Goal: Information Seeking & Learning: Find specific page/section

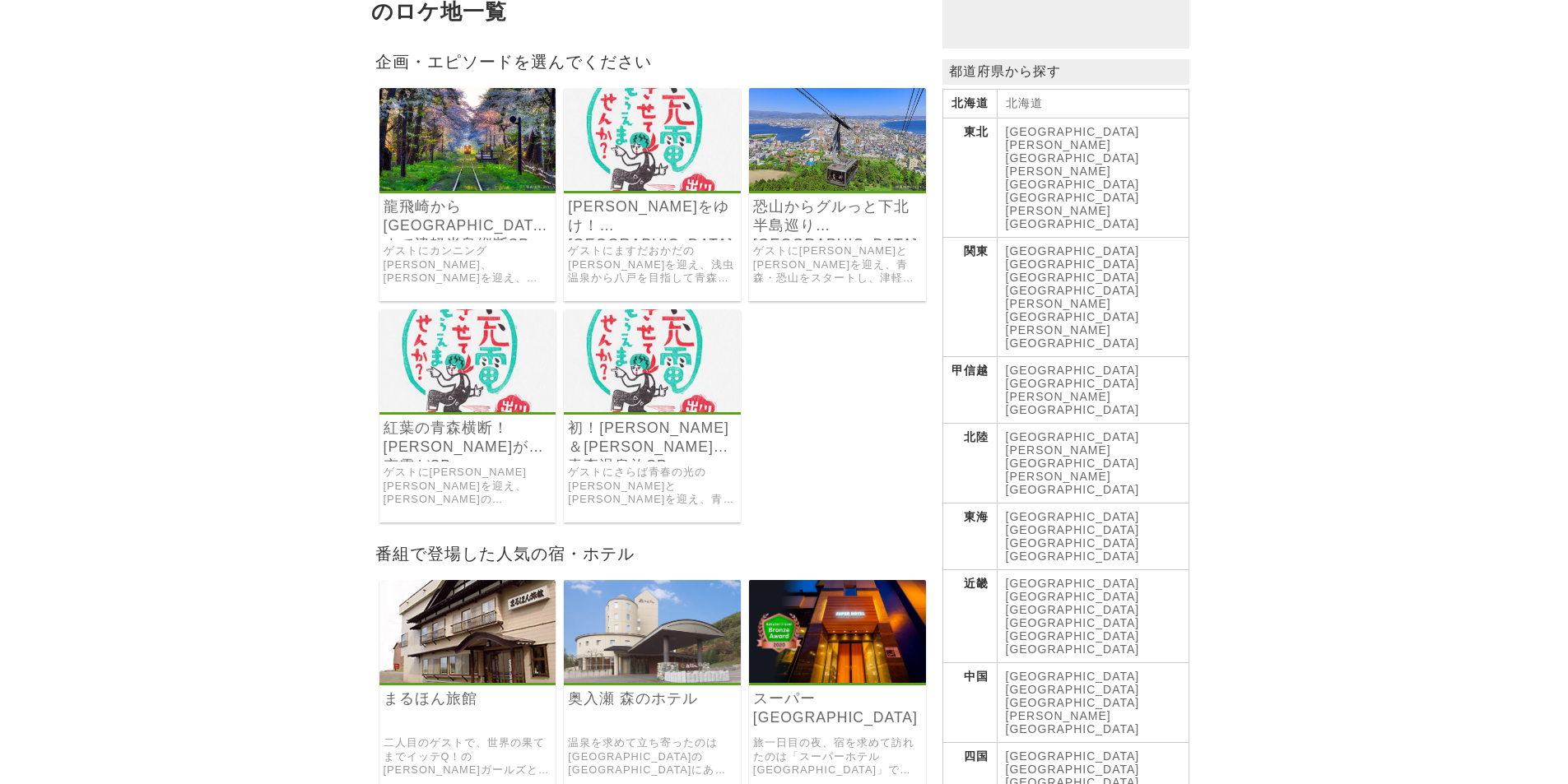
scroll to position [219, 0]
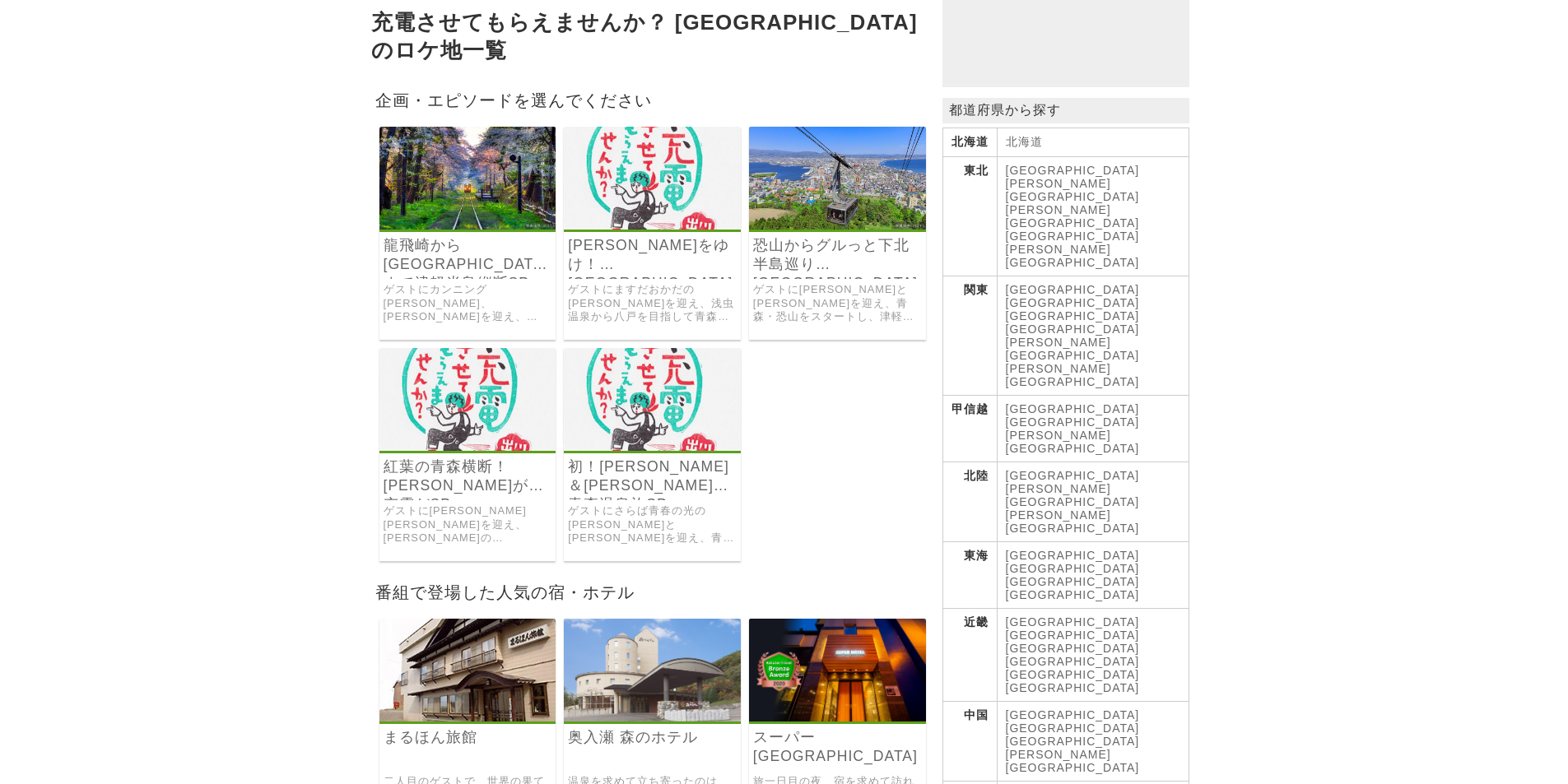
click at [474, 196] on img at bounding box center [468, 177] width 177 height 102
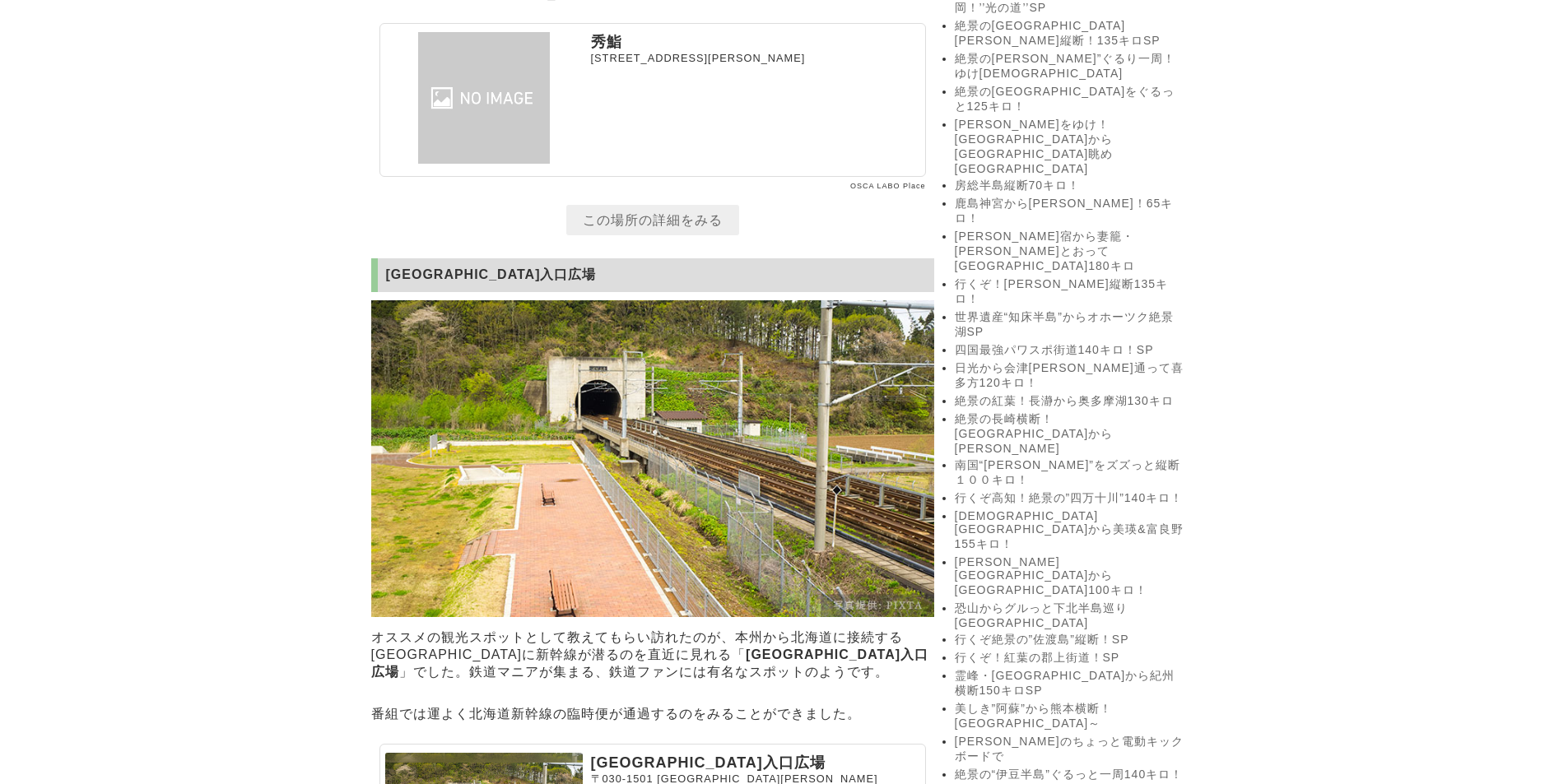
scroll to position [1810, 0]
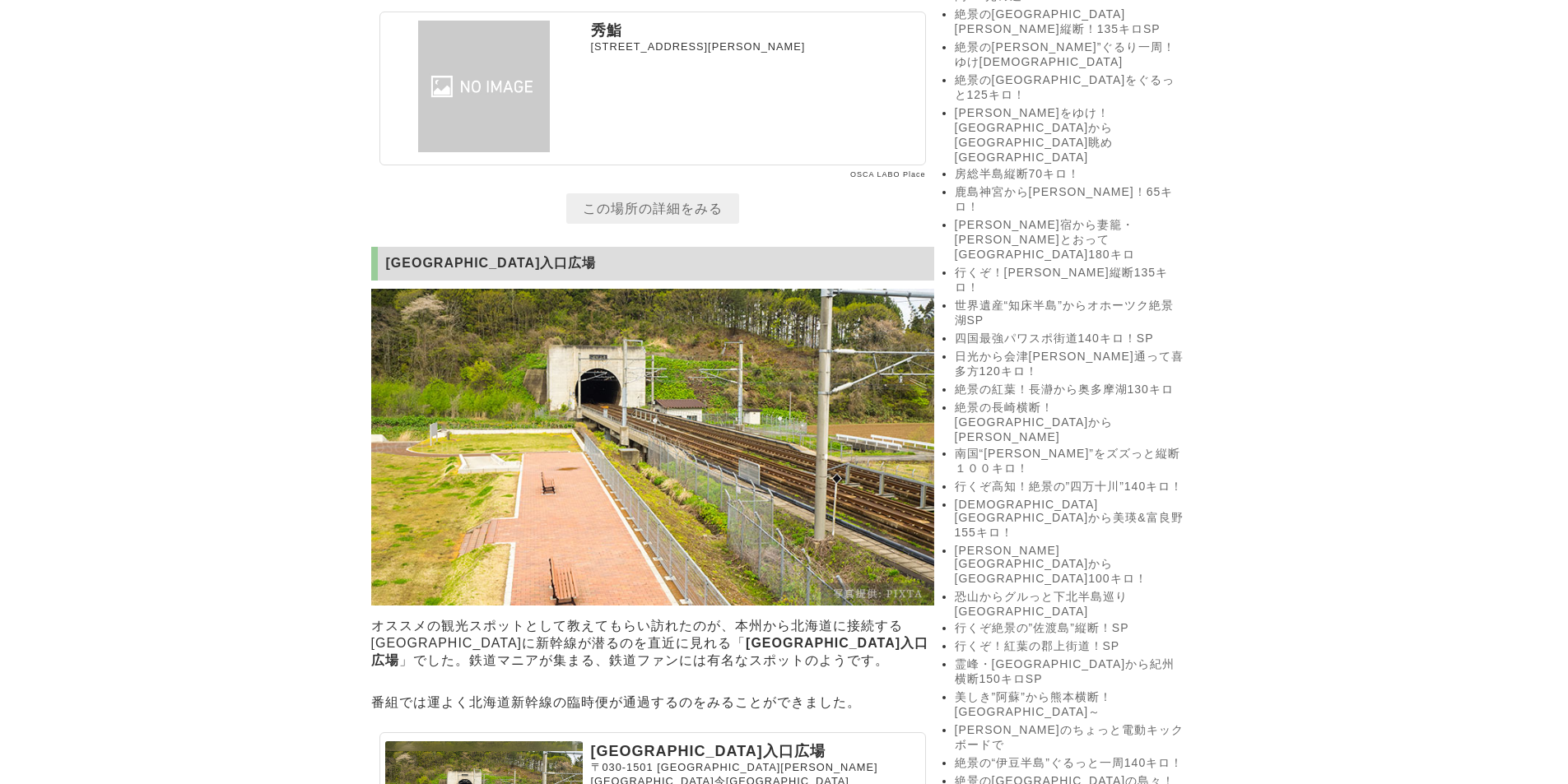
click at [640, 224] on link "この場所の詳細をみる" at bounding box center [653, 208] width 173 height 31
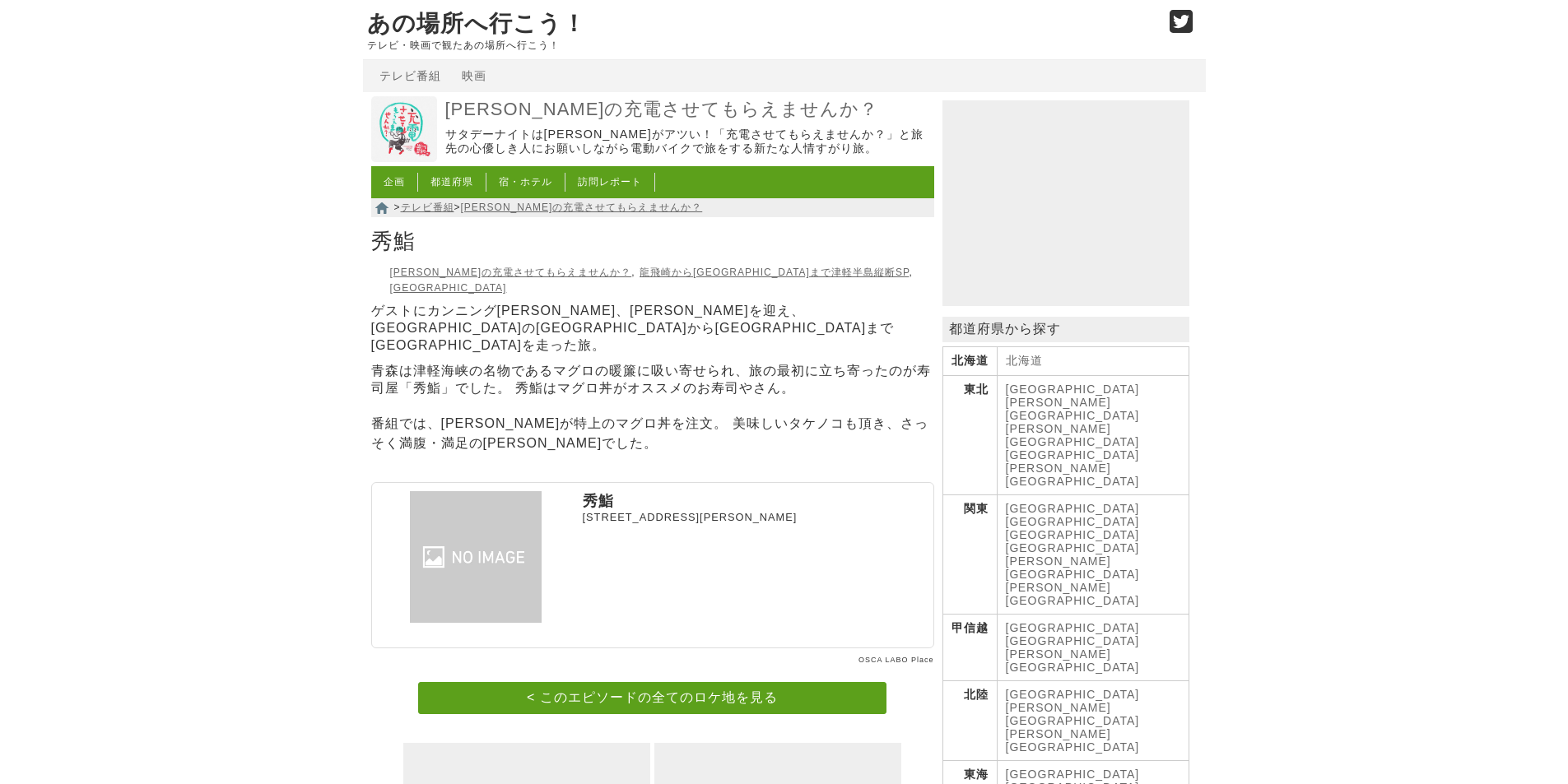
click at [613, 491] on p "秀鮨" at bounding box center [755, 501] width 345 height 20
click at [640, 279] on link "龍飛崎から[GEOGRAPHIC_DATA]まで津軽半島縦断SP" at bounding box center [775, 273] width 269 height 12
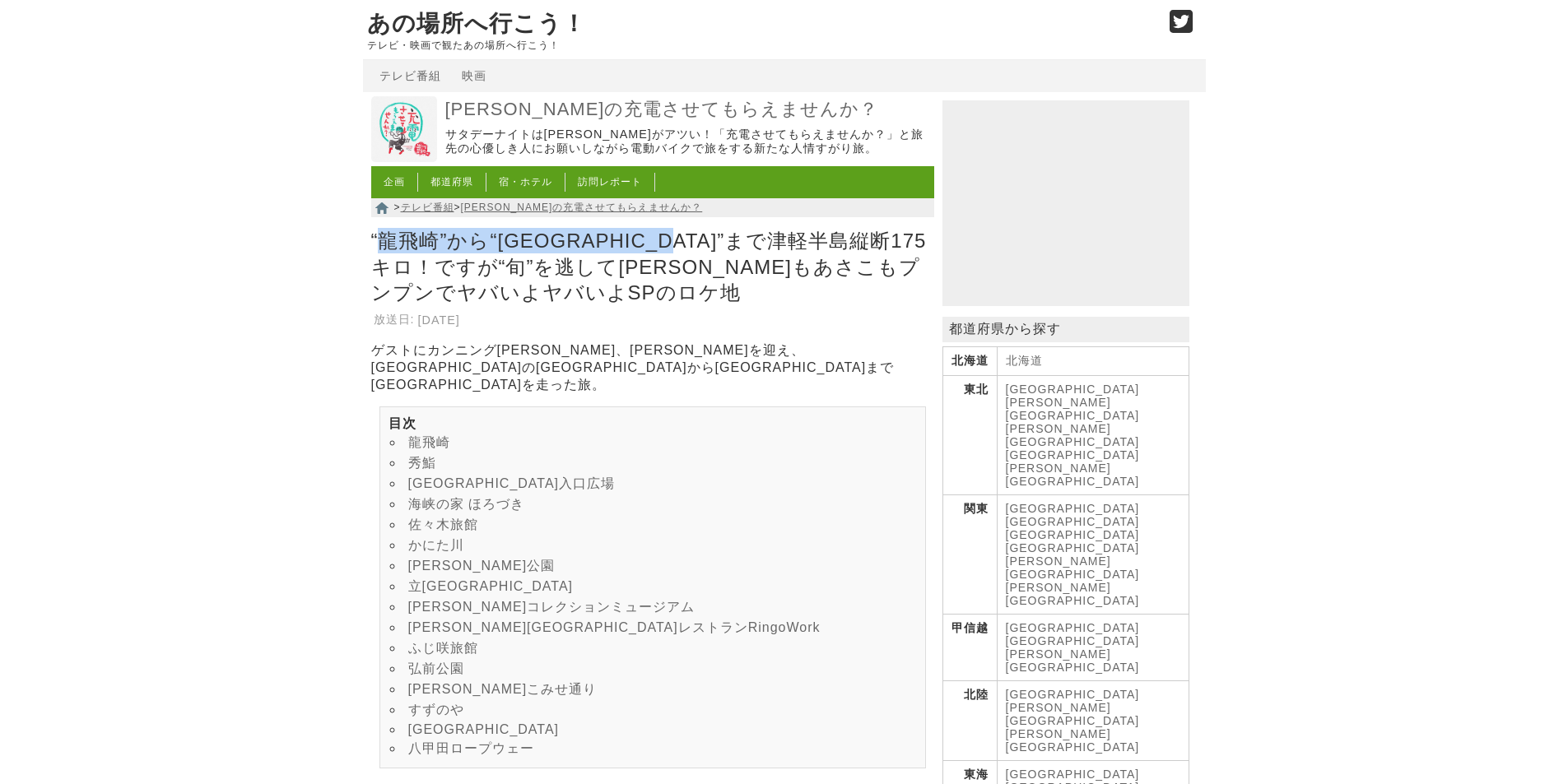
drag, startPoint x: 381, startPoint y: 254, endPoint x: 742, endPoint y: 258, distance: 361.0
click at [742, 258] on h1 "“龍飛崎”から“[GEOGRAPHIC_DATA]”まで津軽半島縦断175キロ！ですが“旬”を逃して[PERSON_NAME]もあさこもプンプンでヤバいよヤバ…" at bounding box center [653, 267] width 563 height 86
copy h1 "龍飛崎”から“[GEOGRAPHIC_DATA]”まで津軽半島縦断"
